Goal: Register for event/course

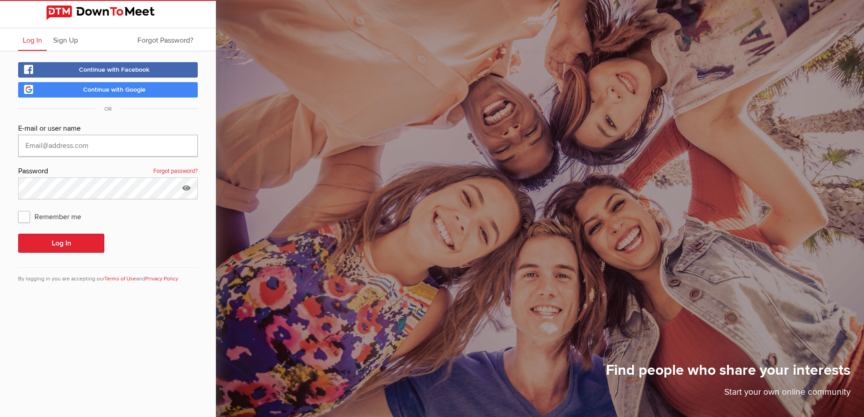
click at [111, 147] on input "text" at bounding box center [108, 146] width 180 height 22
type input "[EMAIL_ADDRESS][DOMAIN_NAME]"
click at [58, 240] on button "Log In" at bounding box center [61, 242] width 86 height 19
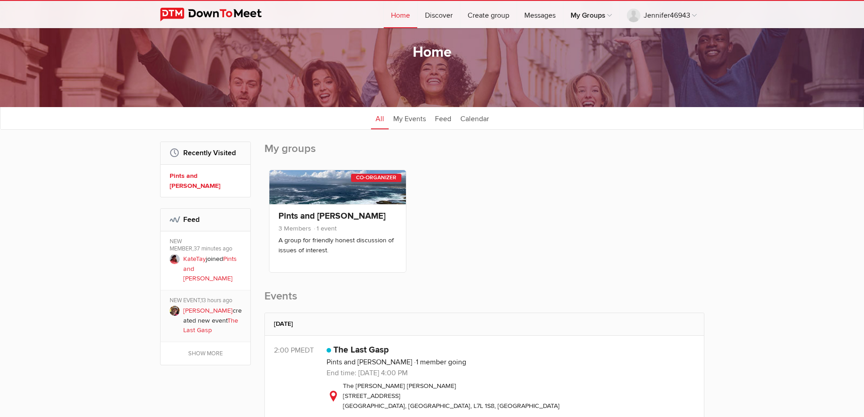
scroll to position [45, 0]
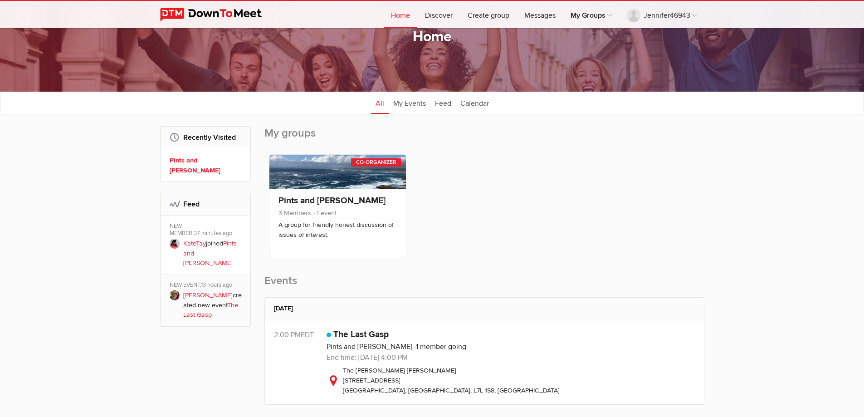
click at [196, 240] on link "Pints and Peterson" at bounding box center [209, 252] width 53 height 27
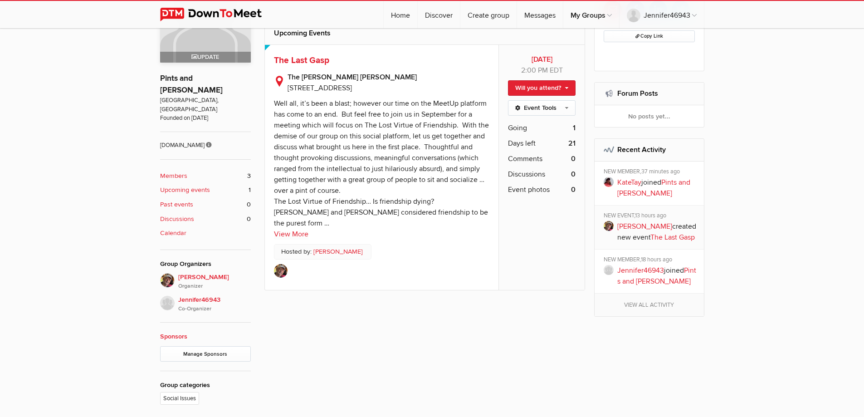
scroll to position [317, 0]
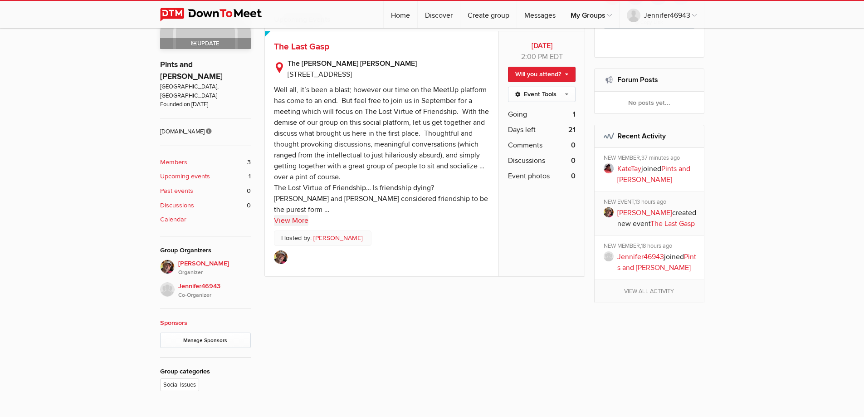
click at [298, 219] on link "View More" at bounding box center [291, 220] width 34 height 11
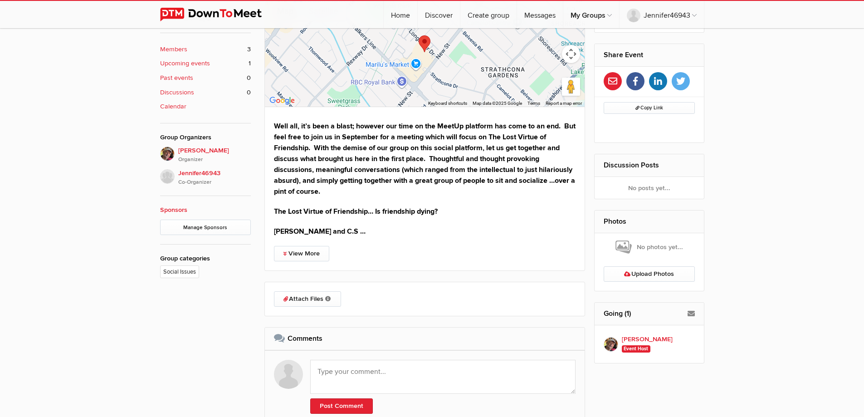
scroll to position [544, 0]
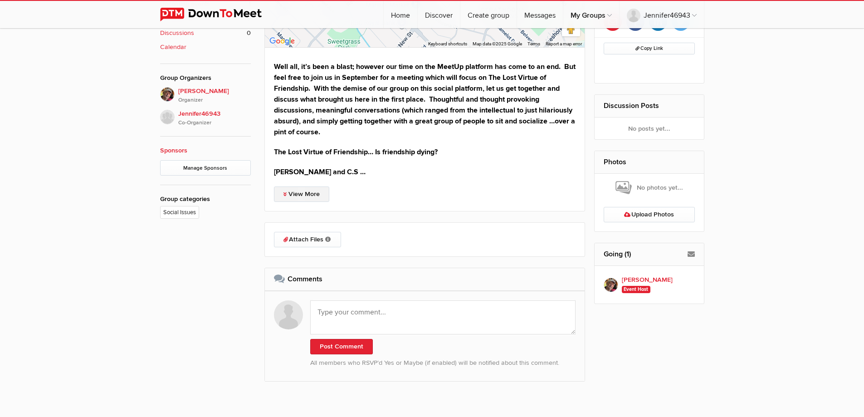
click at [306, 191] on link "View More" at bounding box center [301, 193] width 55 height 15
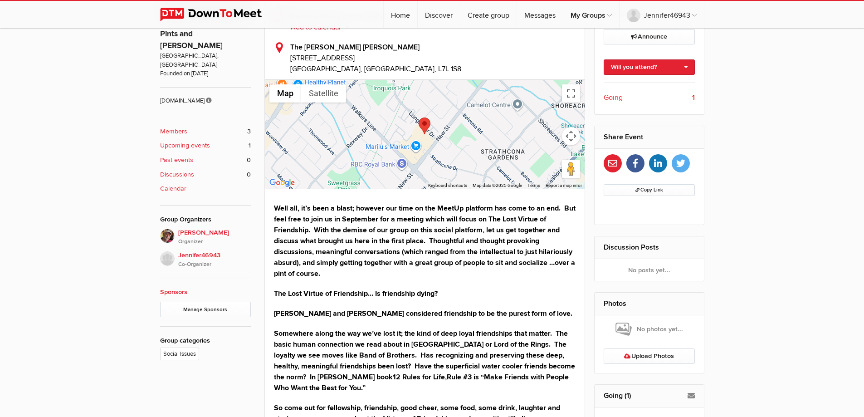
scroll to position [394, 0]
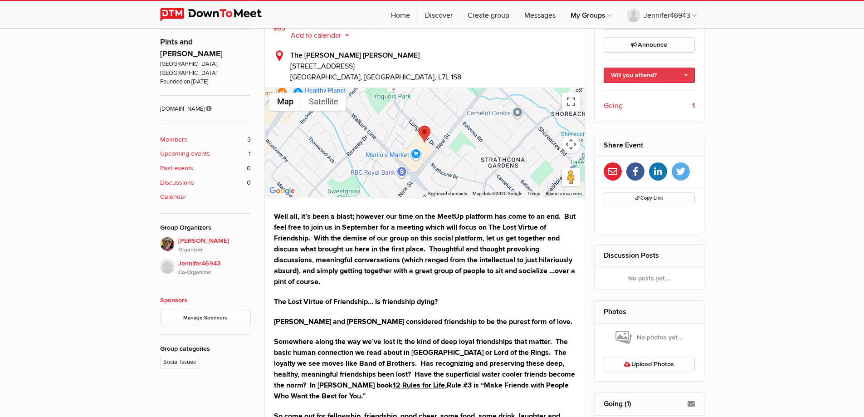
click at [631, 78] on link "Will you attend?" at bounding box center [648, 75] width 91 height 15
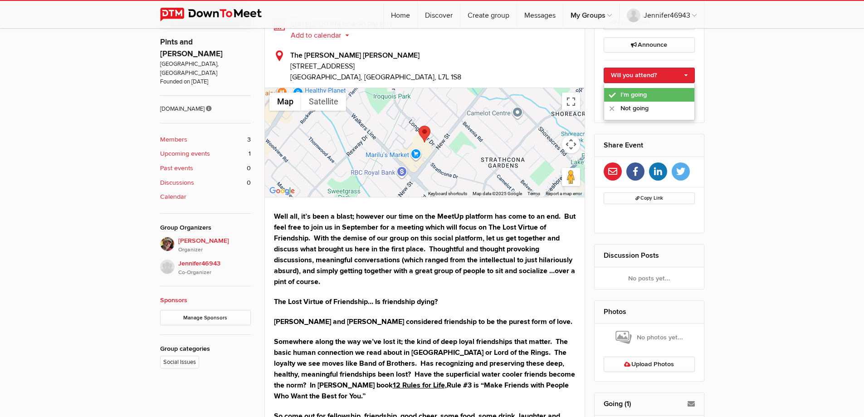
click at [632, 92] on link "I'm going" at bounding box center [649, 95] width 90 height 14
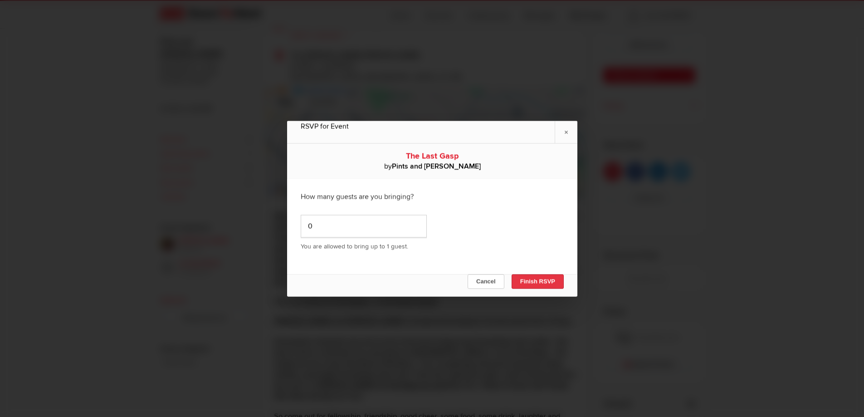
click at [549, 281] on button "Finish RSVP" at bounding box center [537, 281] width 52 height 15
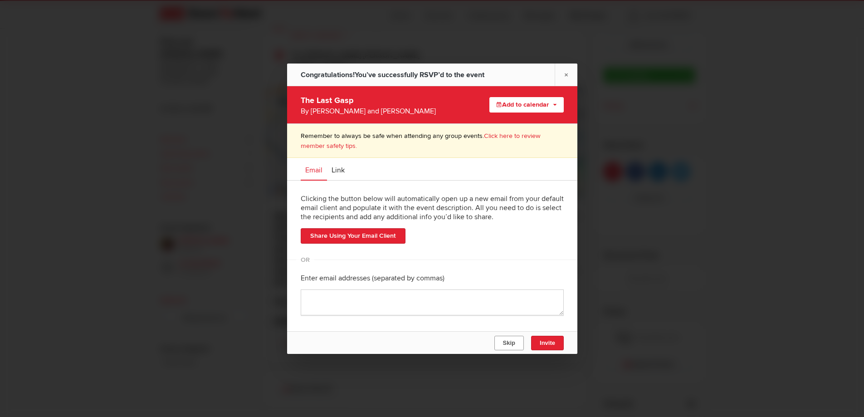
click at [514, 342] on span "Skip" at bounding box center [508, 342] width 12 height 7
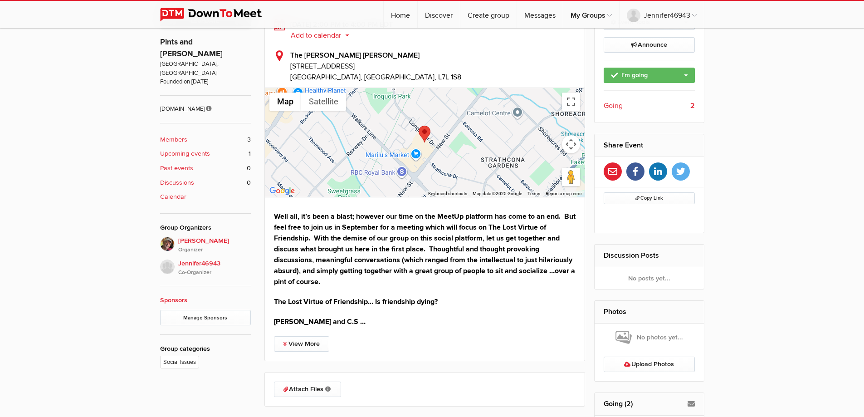
click at [183, 135] on b "Members" at bounding box center [173, 140] width 27 height 10
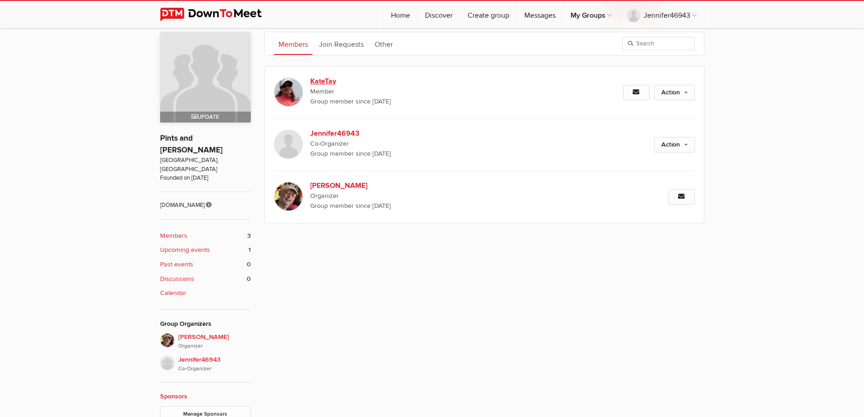
click at [330, 82] on b "KateTay" at bounding box center [387, 81] width 155 height 11
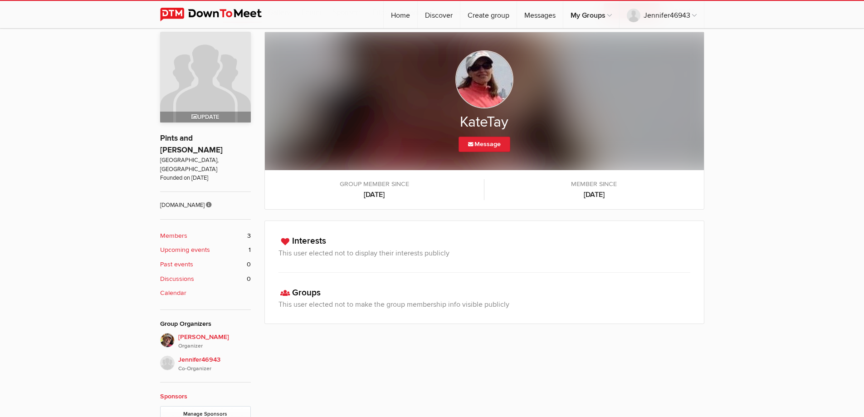
click at [171, 274] on b "Discussions" at bounding box center [177, 279] width 34 height 10
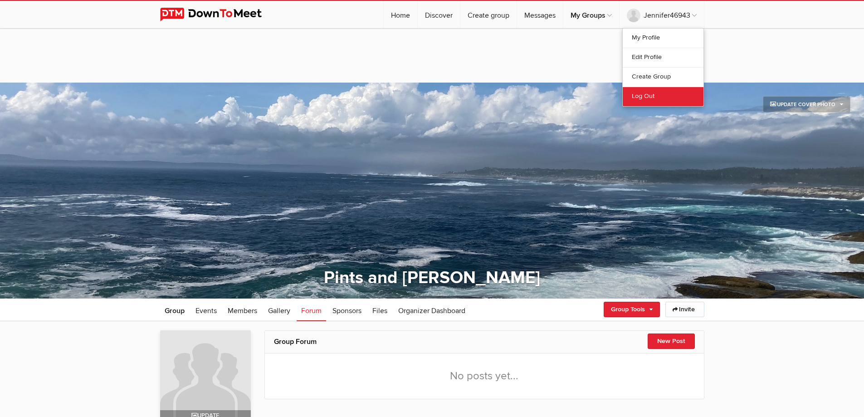
click at [651, 91] on link "Log Out" at bounding box center [662, 96] width 81 height 19
